Goal: Check status: Check status

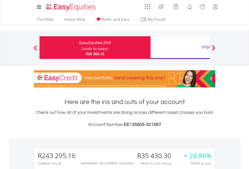
scroll to position [48, 79]
click at [82, 48] on div "Funds to invest:" at bounding box center [95, 48] width 27 height 5
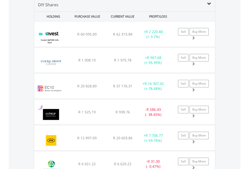
scroll to position [487, 0]
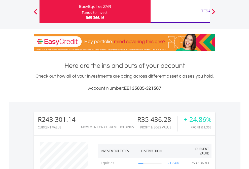
scroll to position [48, 79]
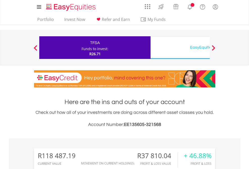
scroll to position [48, 79]
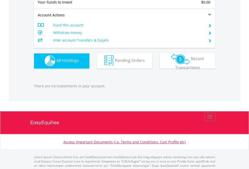
scroll to position [499, 0]
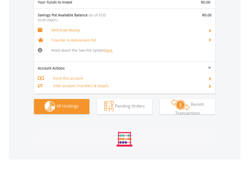
scroll to position [528, 0]
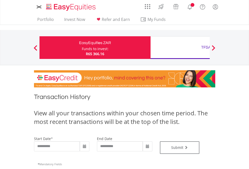
type input "**********"
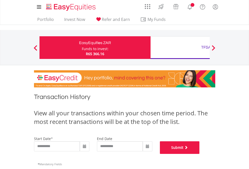
click at [200, 154] on button "Submit" at bounding box center [180, 147] width 40 height 13
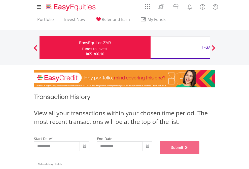
scroll to position [204, 0]
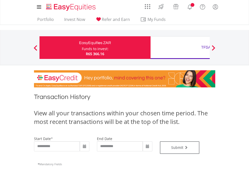
click at [180, 48] on div "TFSA" at bounding box center [206, 47] width 105 height 7
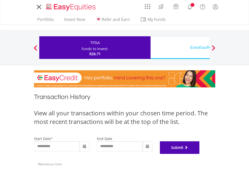
click at [200, 154] on button "Submit" at bounding box center [180, 147] width 40 height 13
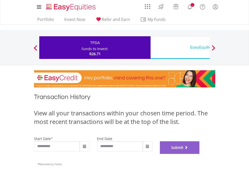
scroll to position [204, 0]
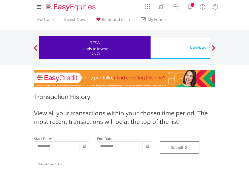
click at [180, 48] on div "EasyEquities USD" at bounding box center [206, 47] width 105 height 7
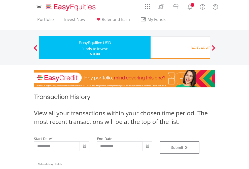
type input "**********"
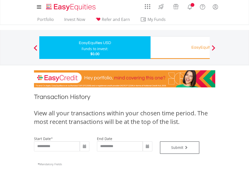
click at [180, 48] on div "EasyEquities RA" at bounding box center [206, 47] width 105 height 7
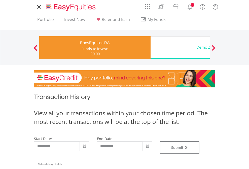
type input "**********"
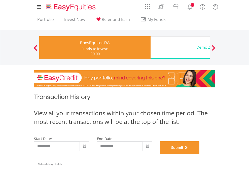
click at [200, 154] on button "Submit" at bounding box center [180, 147] width 40 height 13
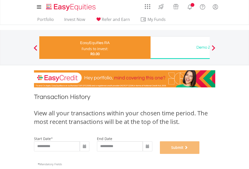
scroll to position [204, 0]
